Goal: Task Accomplishment & Management: Manage account settings

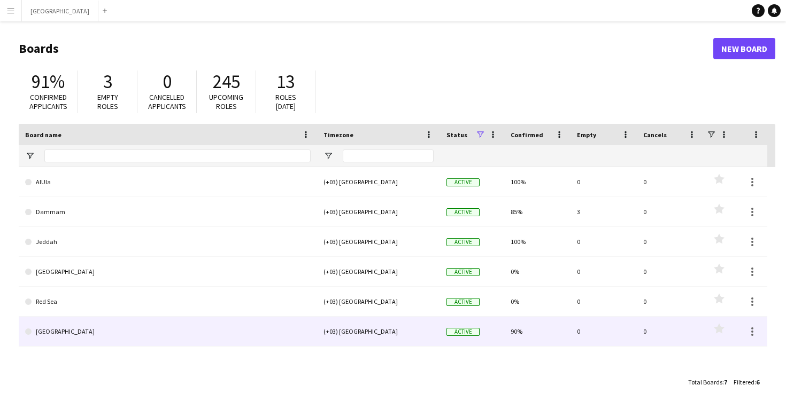
click at [142, 337] on link "[GEOGRAPHIC_DATA]" at bounding box center [167, 332] width 285 height 30
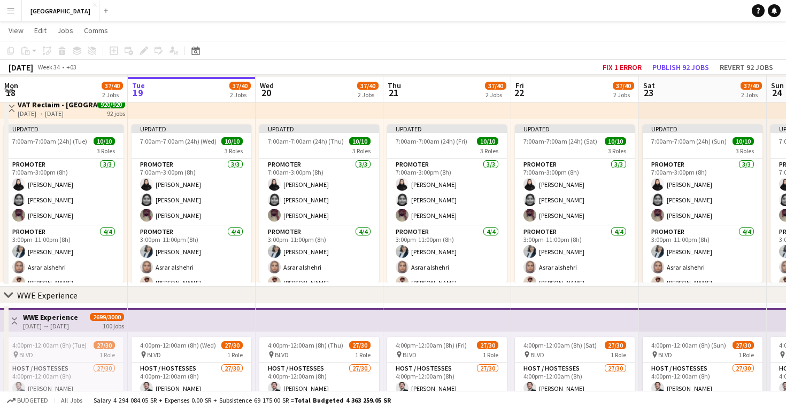
scroll to position [610, 0]
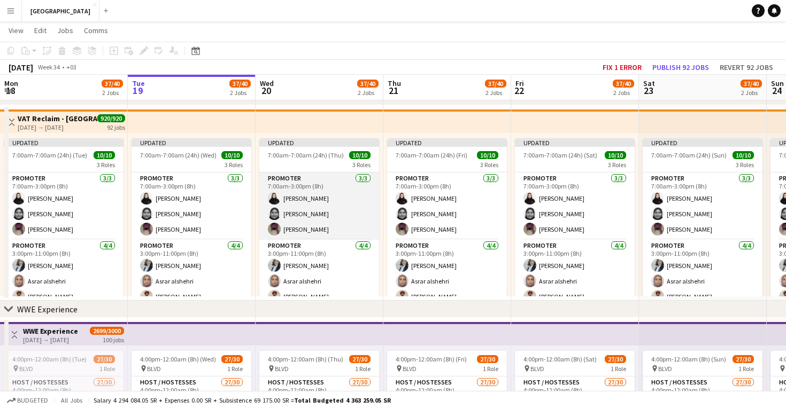
click at [313, 205] on app-card-role "Promoter [DATE] 7:00am-3:00pm (8h) Khawater [PERSON_NAME] [PERSON_NAME] Alnheet" at bounding box center [319, 206] width 120 height 67
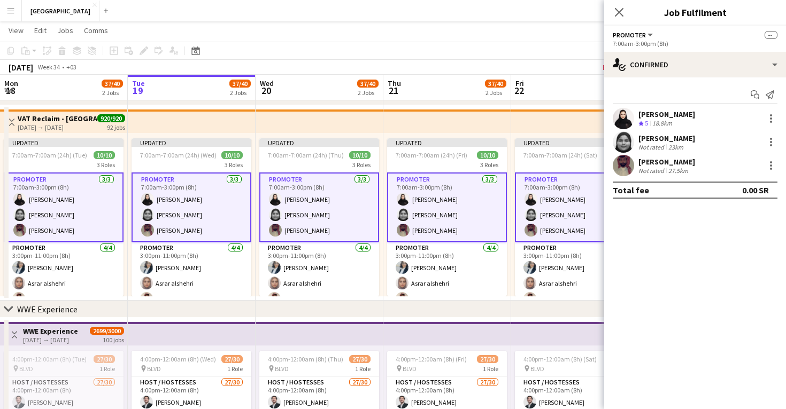
click at [623, 119] on app-user-avatar at bounding box center [623, 118] width 21 height 21
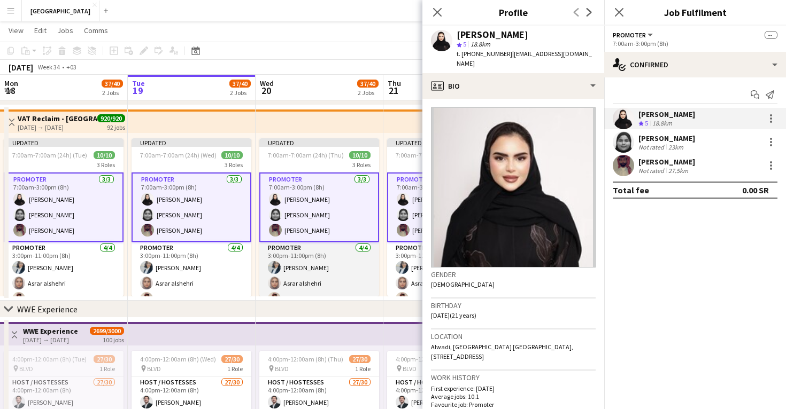
click at [306, 275] on app-card-role "Promoter [DATE] 3:00pm-11:00pm (8h) [PERSON_NAME] Alhunaini [PERSON_NAME] [PERS…" at bounding box center [319, 283] width 120 height 83
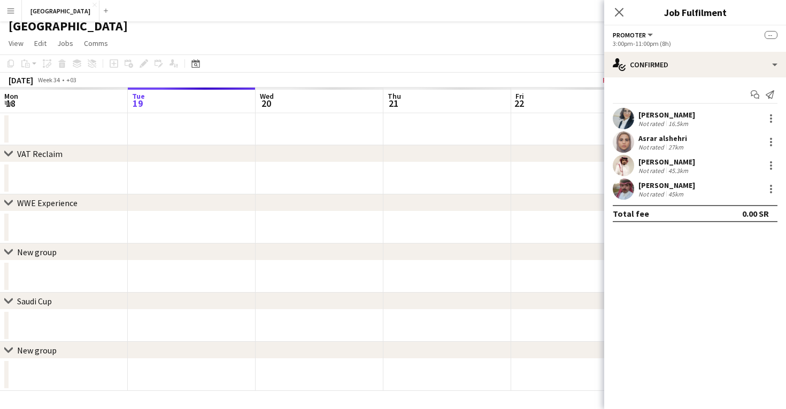
scroll to position [6, 0]
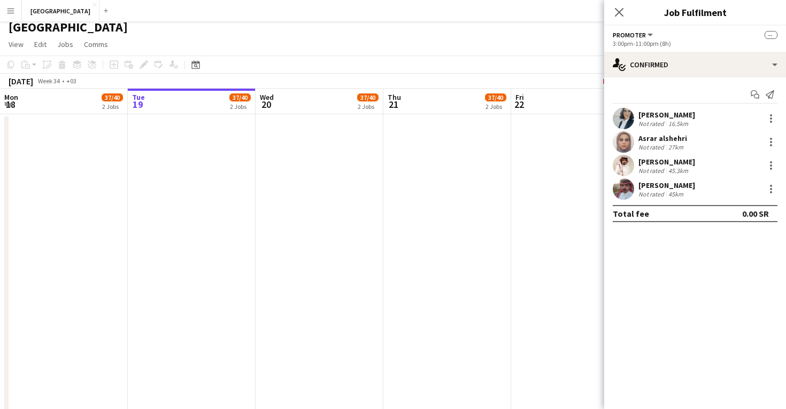
click at [8, 14] on app-icon "Menu" at bounding box center [10, 10] width 9 height 9
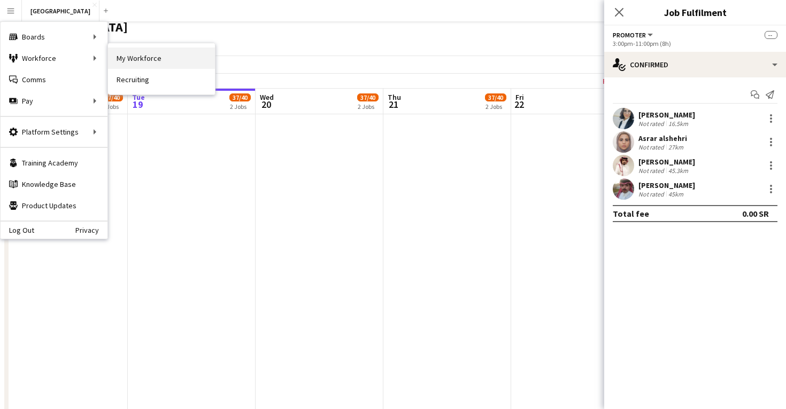
click at [115, 53] on link "My Workforce" at bounding box center [161, 58] width 107 height 21
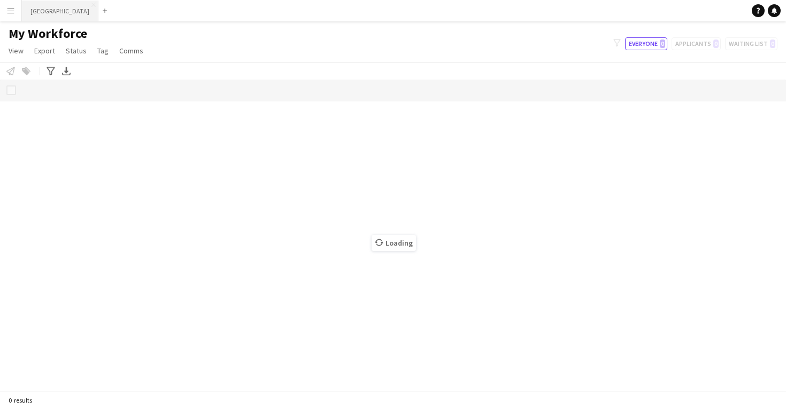
click at [40, 15] on button "Riyadh Close" at bounding box center [60, 11] width 76 height 21
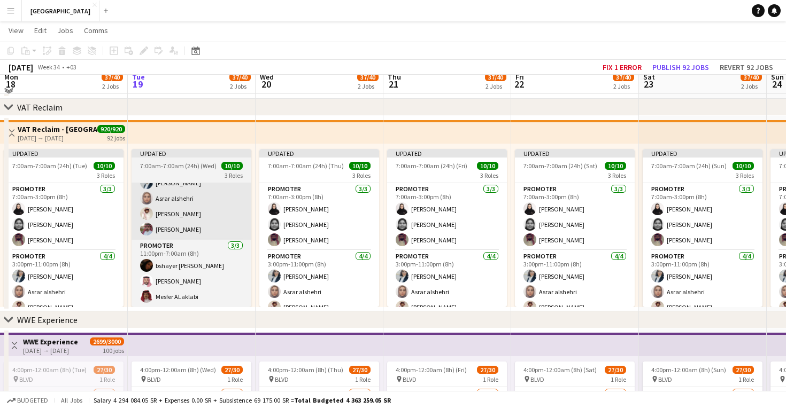
scroll to position [601, 0]
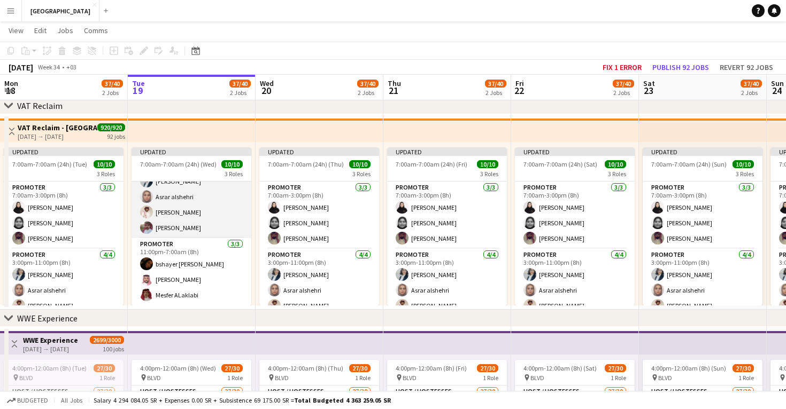
click at [190, 195] on app-card-role "Promoter [DATE] 3:00pm-11:00pm (8h) [PERSON_NAME] Alhunaini [PERSON_NAME] [PERS…" at bounding box center [192, 197] width 120 height 83
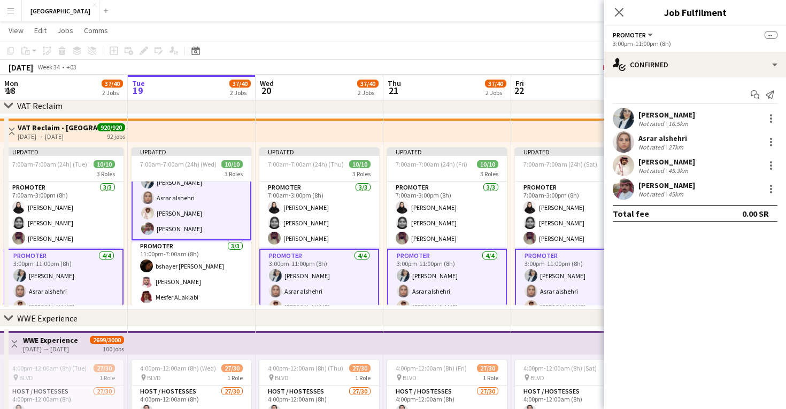
click at [625, 120] on app-user-avatar at bounding box center [623, 118] width 21 height 21
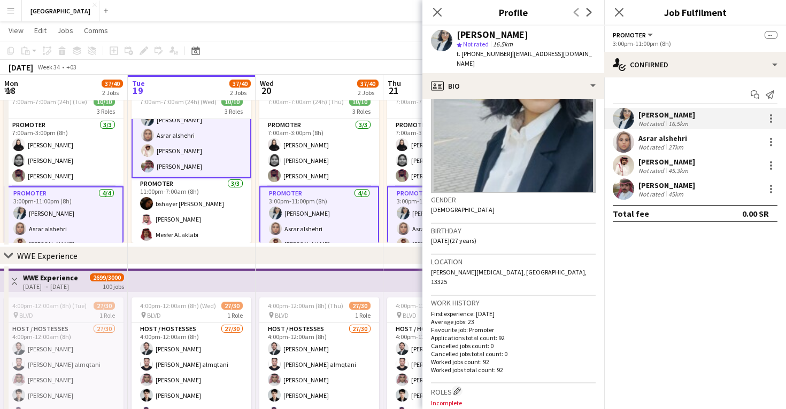
scroll to position [112, 0]
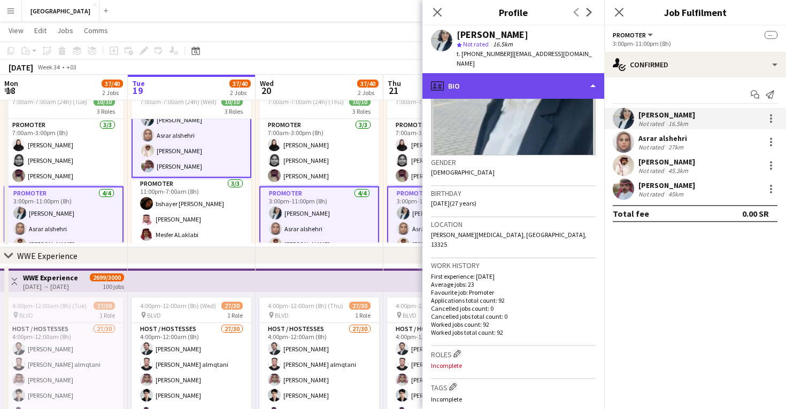
click at [491, 89] on div "profile Bio" at bounding box center [513, 86] width 182 height 26
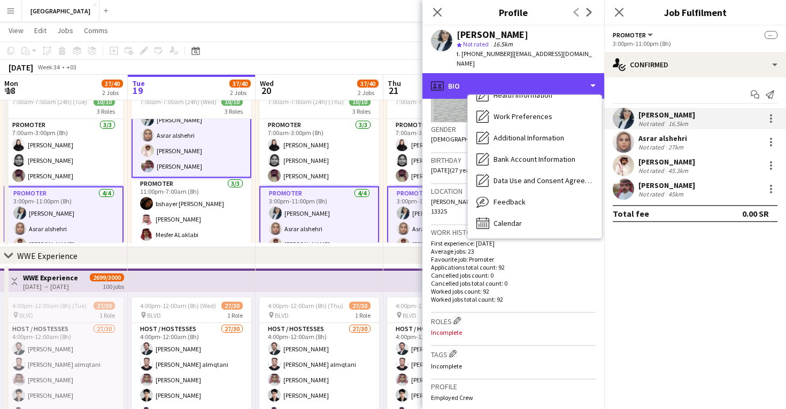
scroll to position [149, 0]
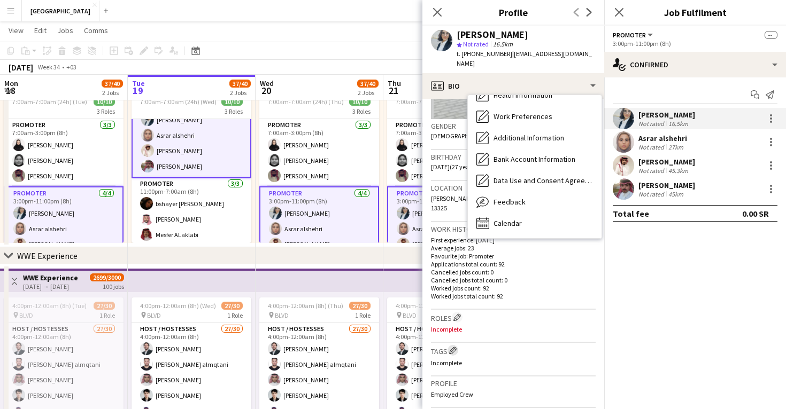
click at [454, 347] on app-icon "Edit crew company tags" at bounding box center [452, 350] width 7 height 7
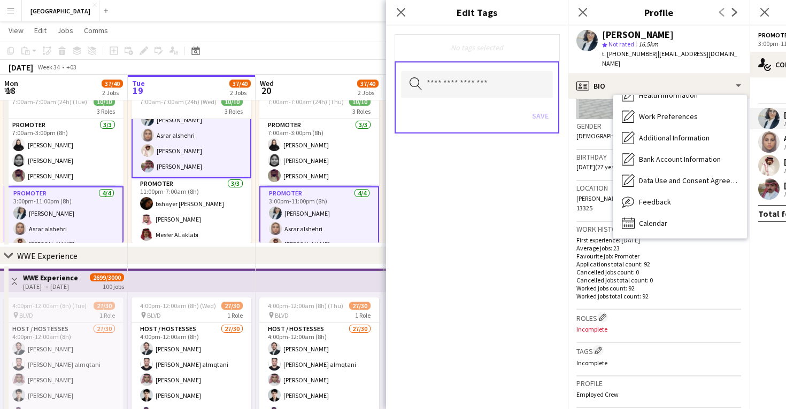
click at [561, 300] on div "No tags selected Search by tag name Save" at bounding box center [477, 218] width 182 height 384
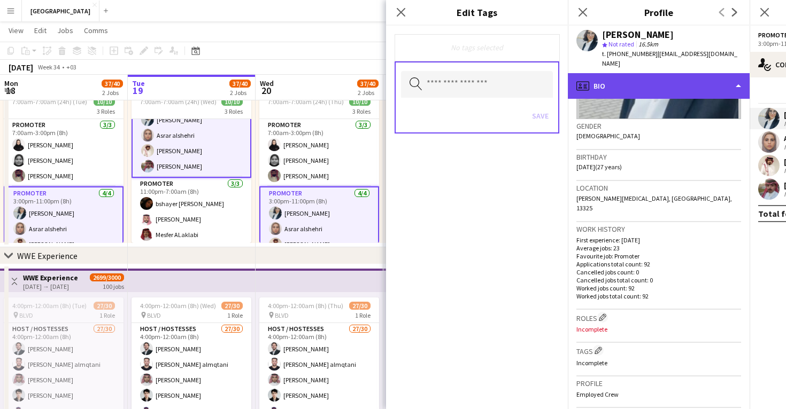
click at [607, 87] on div "profile Bio" at bounding box center [659, 86] width 182 height 26
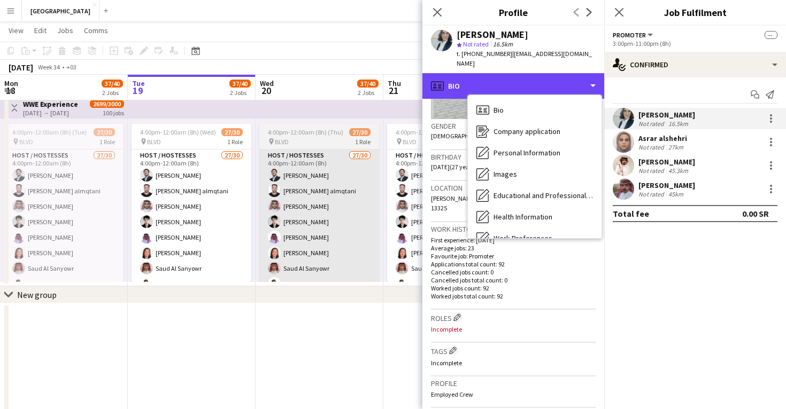
scroll to position [0, 0]
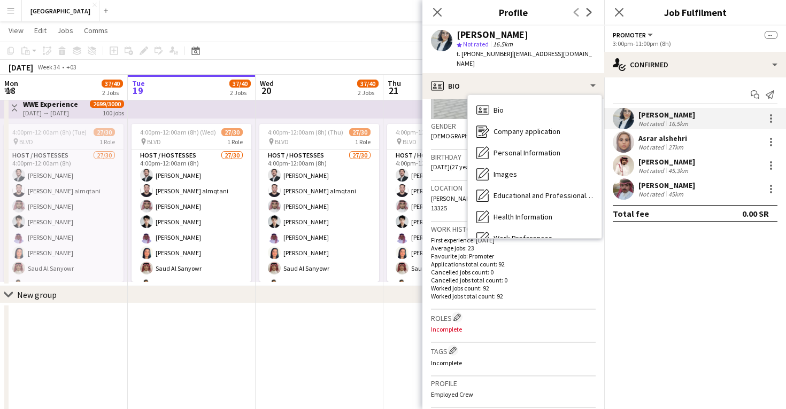
click at [229, 63] on div "[DATE] Week 34 • +03 Fix 1 error Publish 92 jobs Revert 92 jobs" at bounding box center [393, 67] width 786 height 15
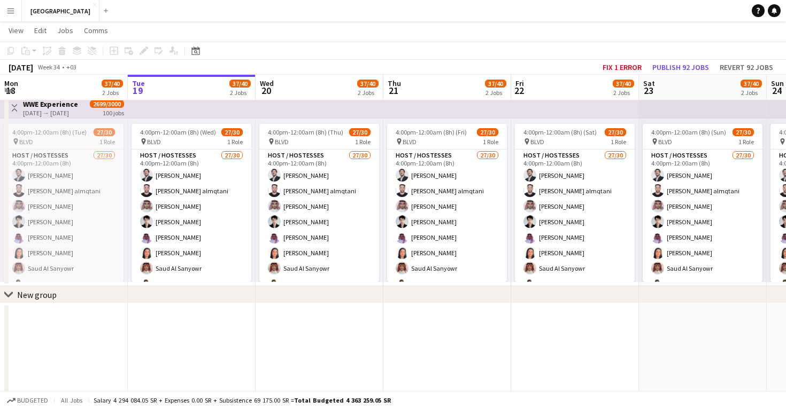
click at [145, 54] on div "Add job Add linked Job Edit Edit linked Job Applicants" at bounding box center [139, 50] width 82 height 13
click at [132, 350] on app-date-cell at bounding box center [192, 396] width 128 height 184
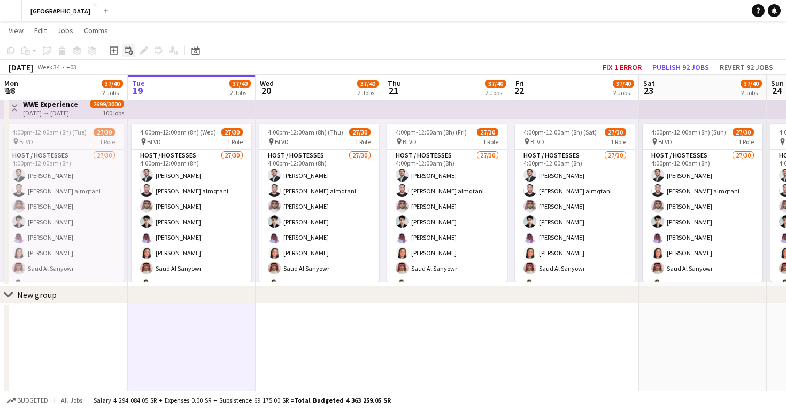
click at [134, 51] on div "Add linked Job" at bounding box center [128, 50] width 13 height 13
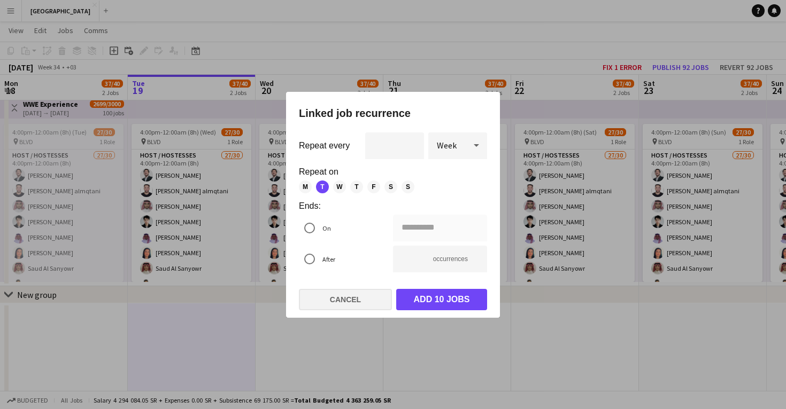
click at [320, 304] on button "Cancel" at bounding box center [345, 299] width 93 height 21
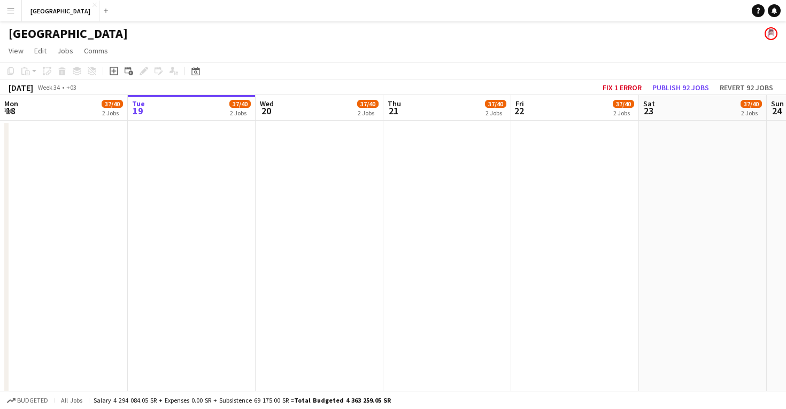
click at [200, 180] on app-date-cell at bounding box center [192, 410] width 128 height 578
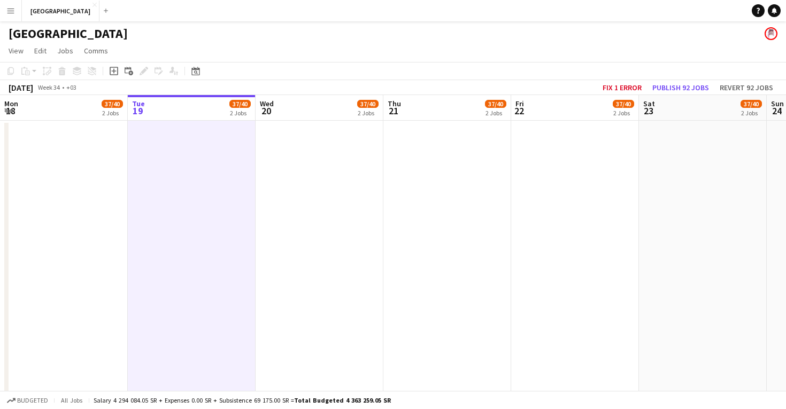
click at [11, 18] on button "Menu" at bounding box center [10, 10] width 21 height 21
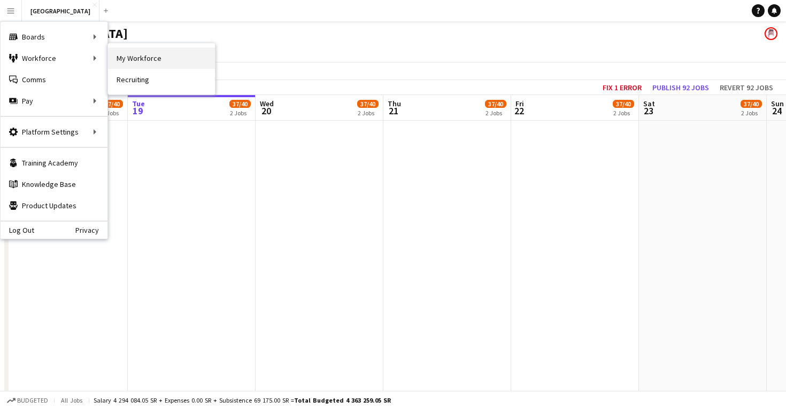
click at [119, 56] on link "My Workforce" at bounding box center [161, 58] width 107 height 21
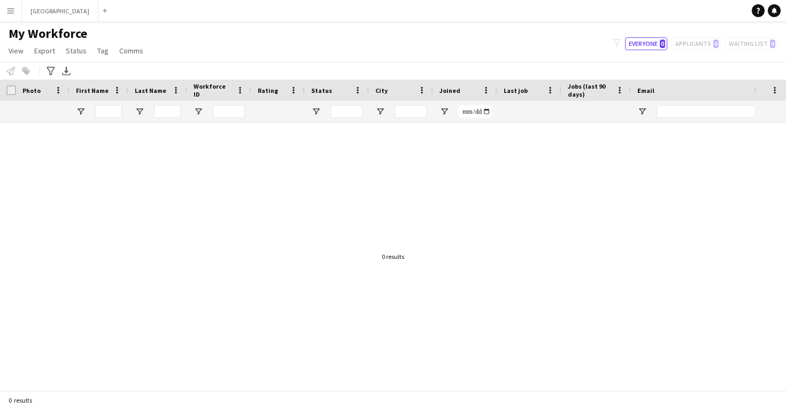
click at [10, 9] on app-icon "Menu" at bounding box center [10, 10] width 9 height 9
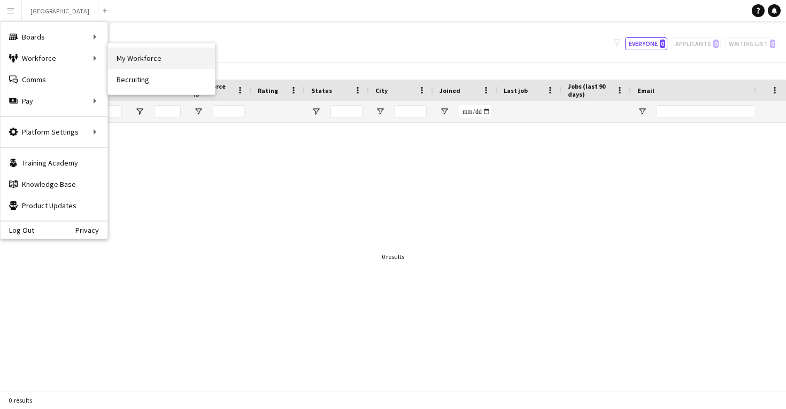
click at [120, 53] on link "My Workforce" at bounding box center [161, 58] width 107 height 21
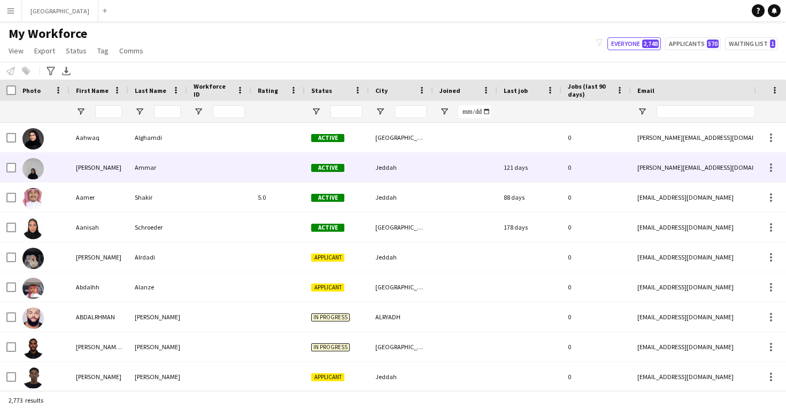
click at [135, 166] on div "Ammar" at bounding box center [157, 167] width 59 height 29
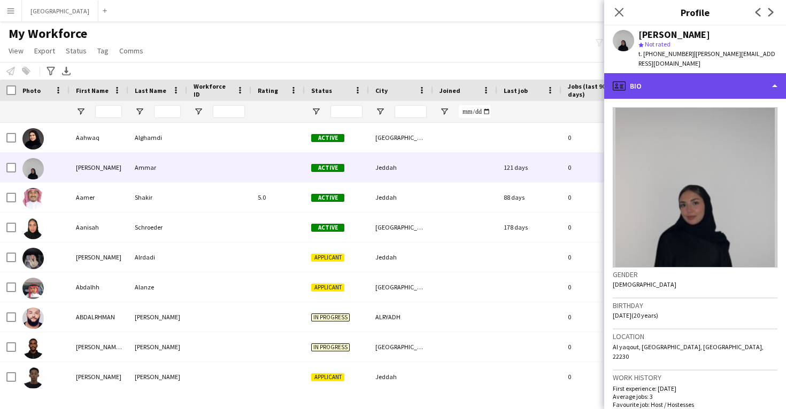
click at [720, 76] on div "profile Bio" at bounding box center [695, 86] width 182 height 26
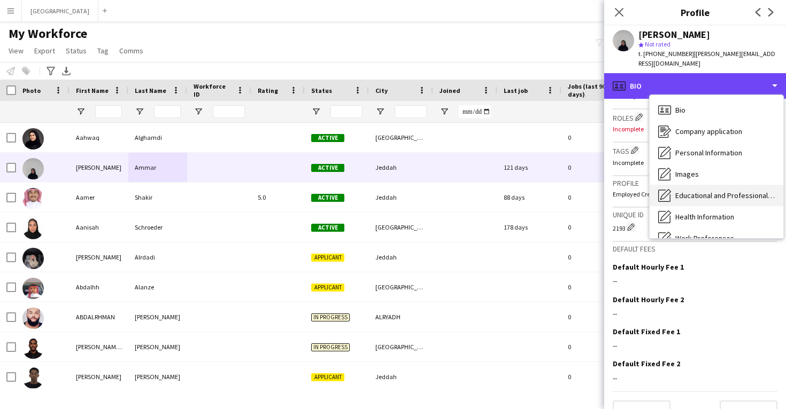
scroll to position [349, 0]
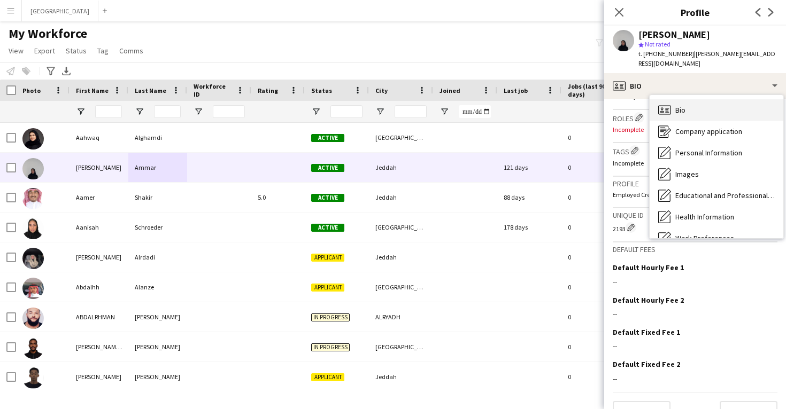
click at [689, 99] on div "Bio Bio" at bounding box center [717, 109] width 134 height 21
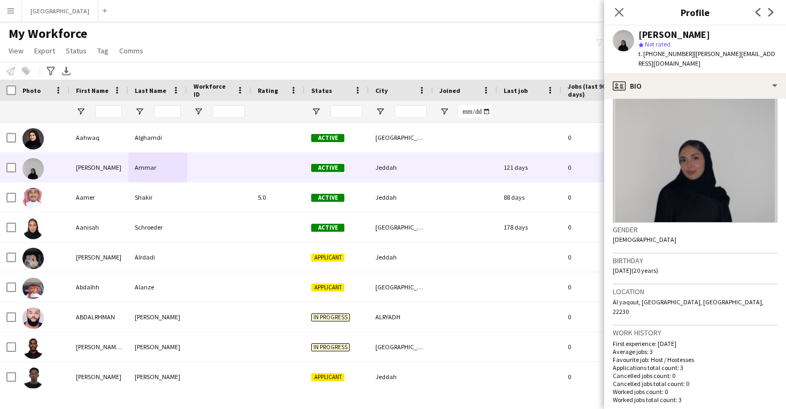
scroll to position [32, 0]
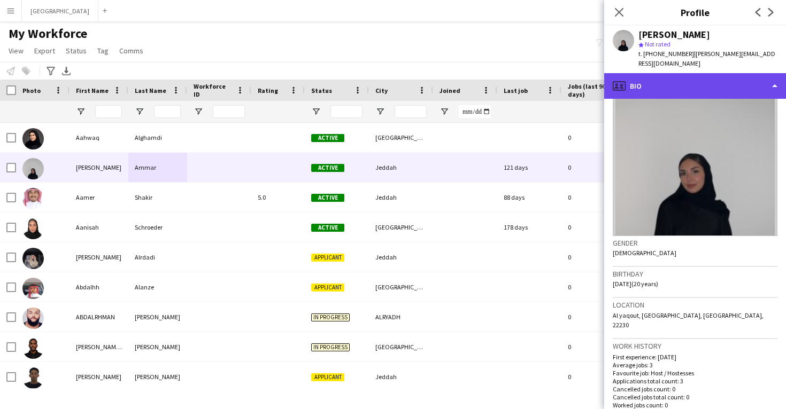
click at [671, 73] on div "profile Bio" at bounding box center [695, 86] width 182 height 26
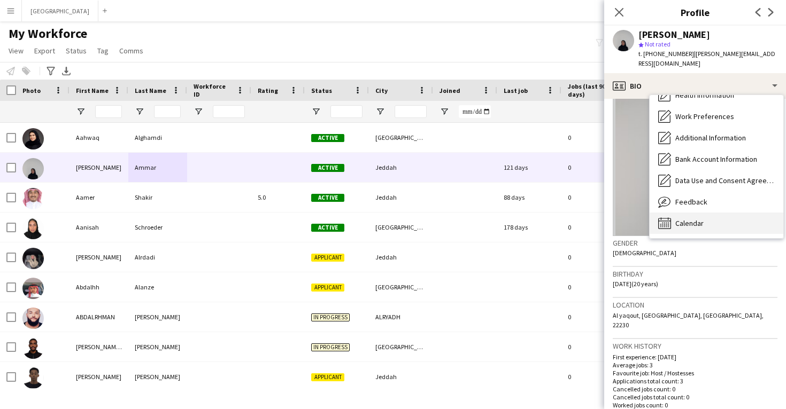
scroll to position [122, 0]
click at [686, 219] on span "Calendar" at bounding box center [689, 224] width 28 height 10
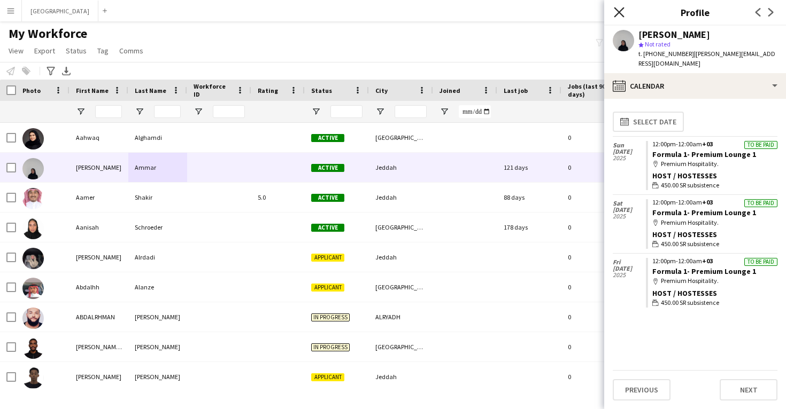
click at [621, 13] on icon "Close pop-in" at bounding box center [619, 12] width 10 height 10
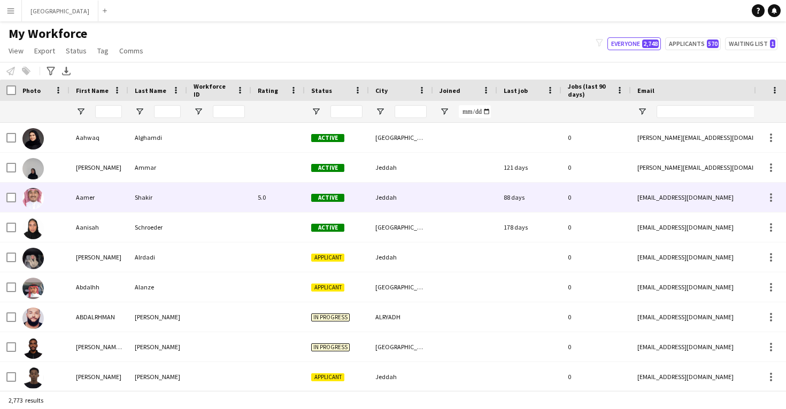
click at [222, 204] on div at bounding box center [219, 197] width 64 height 29
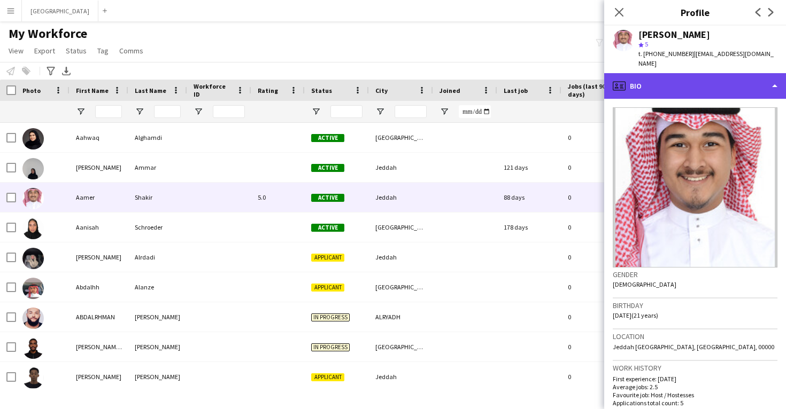
click at [700, 78] on div "profile Bio" at bounding box center [695, 86] width 182 height 26
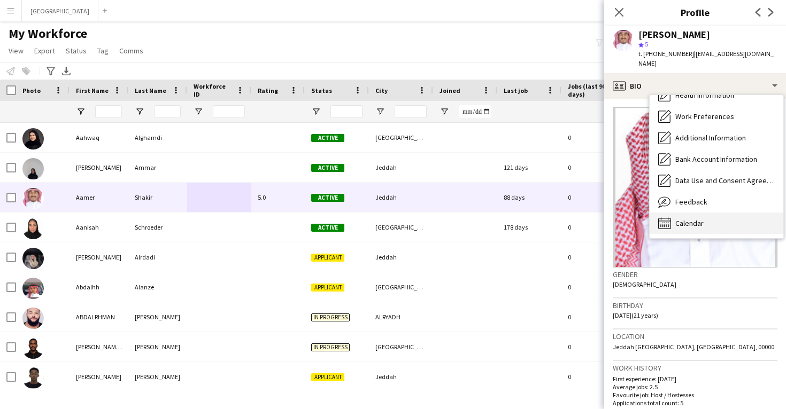
click at [696, 219] on span "Calendar" at bounding box center [689, 224] width 28 height 10
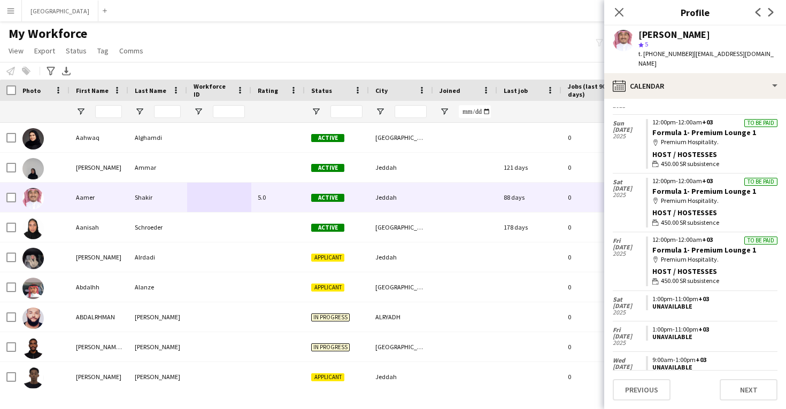
scroll to position [173, 0]
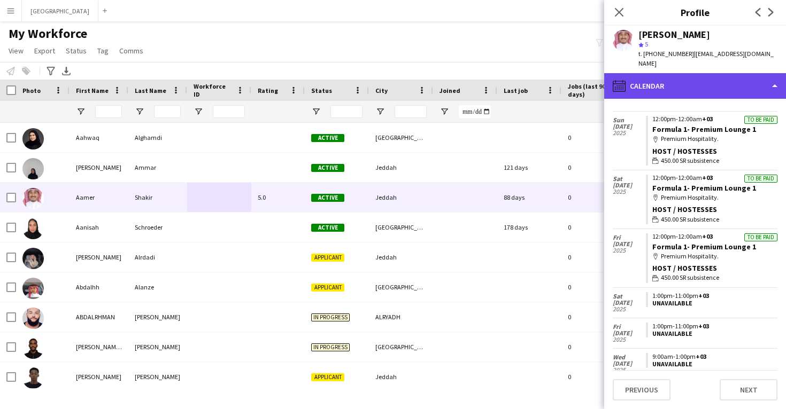
click at [665, 83] on div "calendar-full Calendar" at bounding box center [695, 86] width 182 height 26
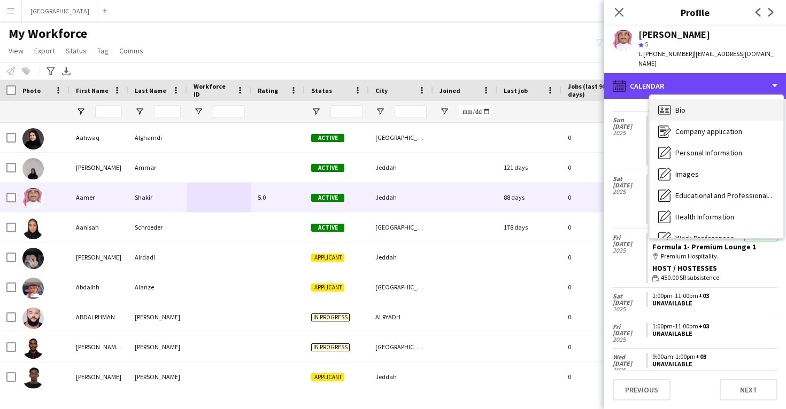
scroll to position [0, 0]
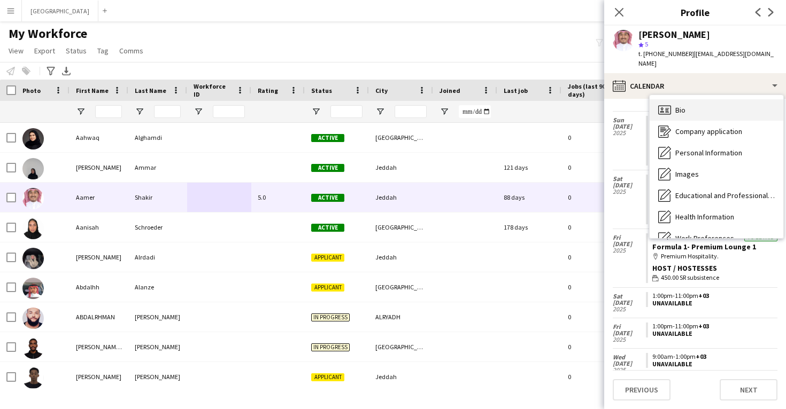
click at [675, 110] on div "Bio Bio" at bounding box center [717, 109] width 134 height 21
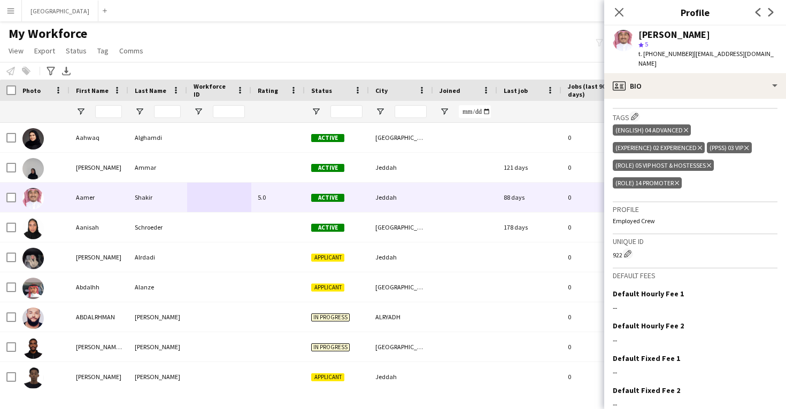
scroll to position [387, 0]
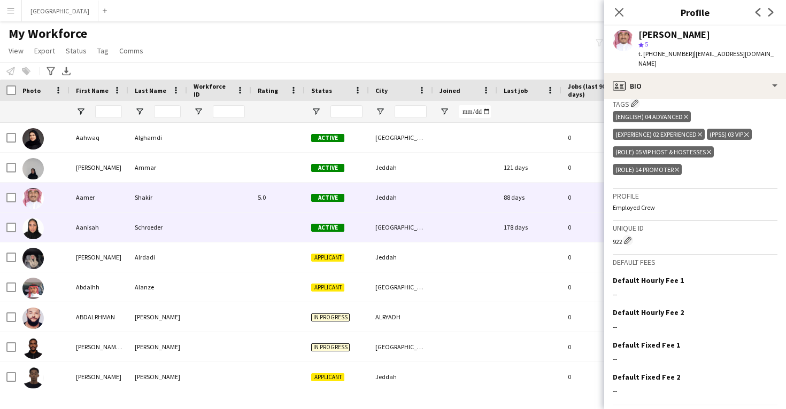
click at [442, 238] on div at bounding box center [465, 227] width 64 height 29
